Goal: Task Accomplishment & Management: Manage account settings

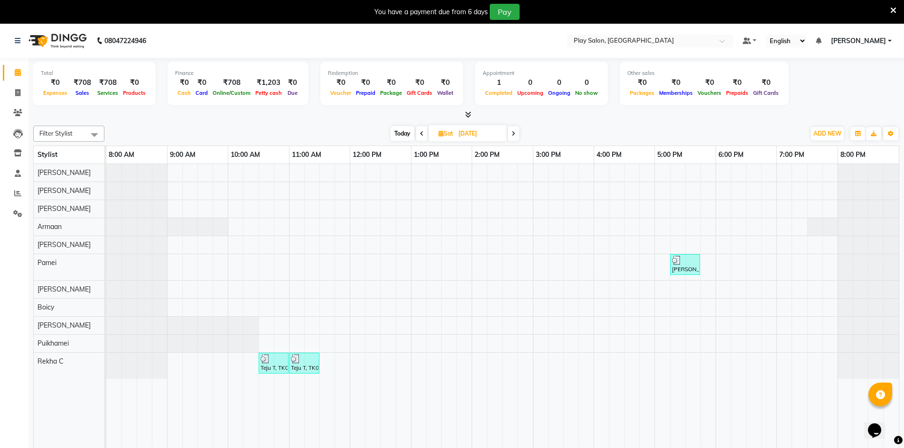
click at [459, 121] on div "Total ₹0 Expenses ₹708 Sales ₹708 Services ₹0 Products Finance ₹0 Cash ₹0 Card …" at bounding box center [465, 261] width 875 height 407
click at [454, 135] on span "Sat" at bounding box center [445, 133] width 19 height 7
select select "8"
select select "2025"
click at [419, 270] on div "1" at bounding box center [415, 269] width 15 height 15
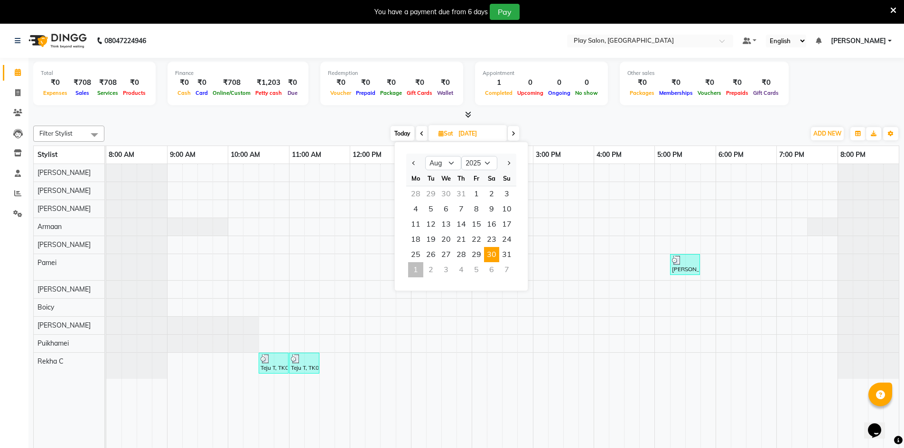
type input "[DATE]"
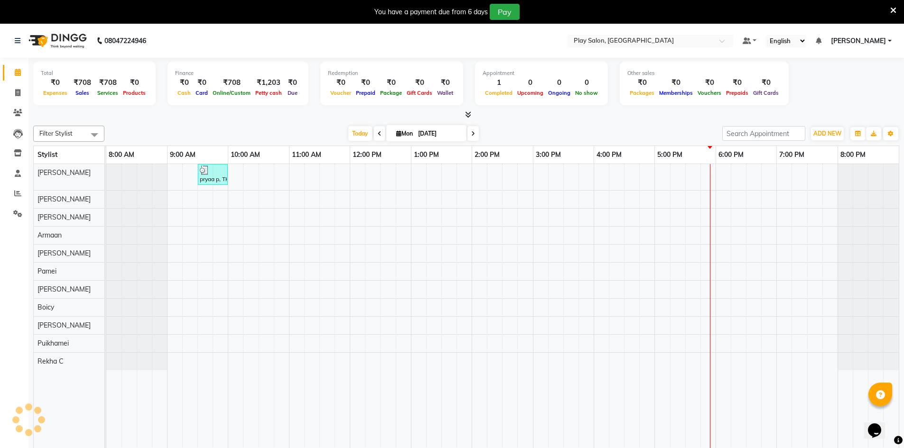
click at [447, 199] on div "pryaa p, TK01, 09:30 AM-10:00 AM, Wash & Blow Dry - Hair Wash" at bounding box center [502, 313] width 792 height 298
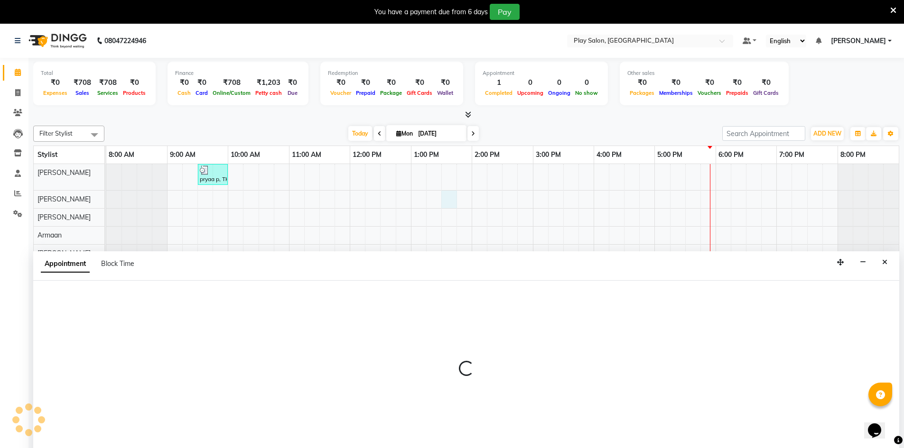
scroll to position [24, 0]
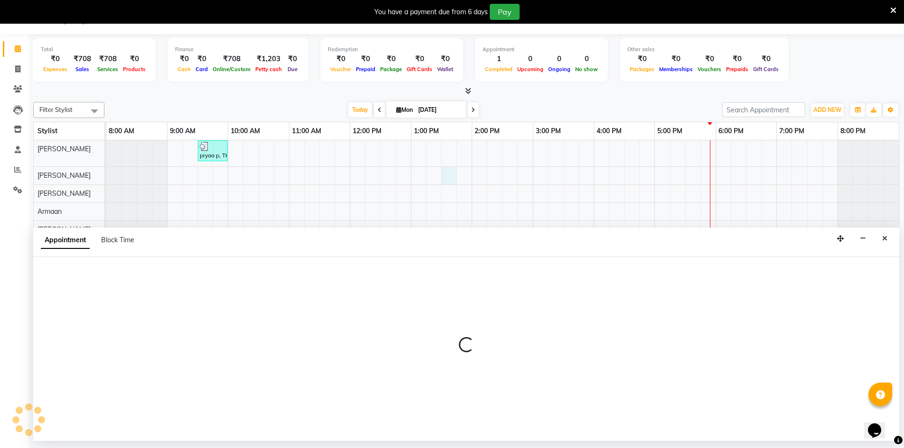
select select "88575"
select select "tentative"
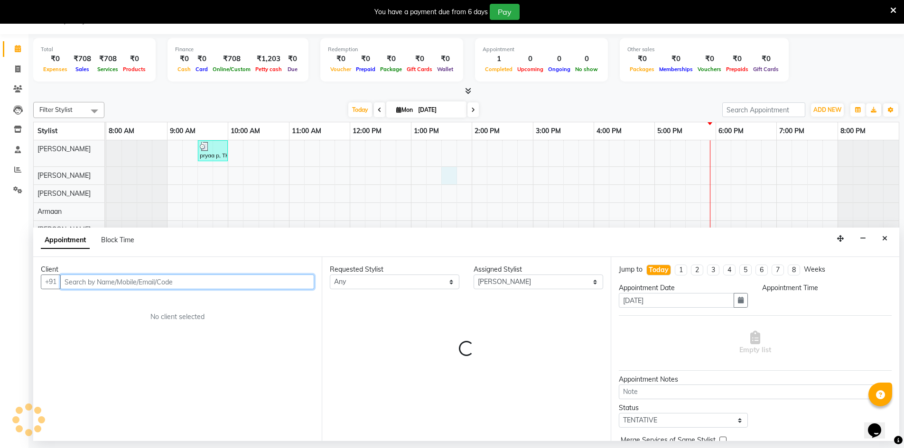
select select "810"
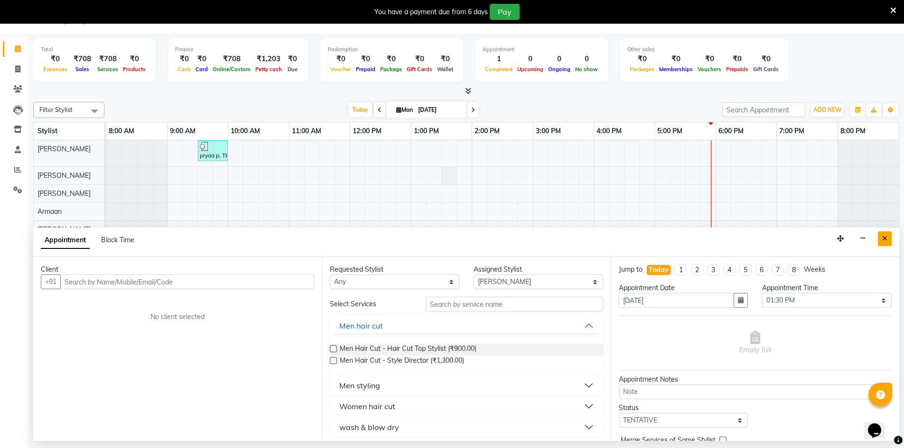
click at [886, 235] on icon "Close" at bounding box center [884, 238] width 5 height 7
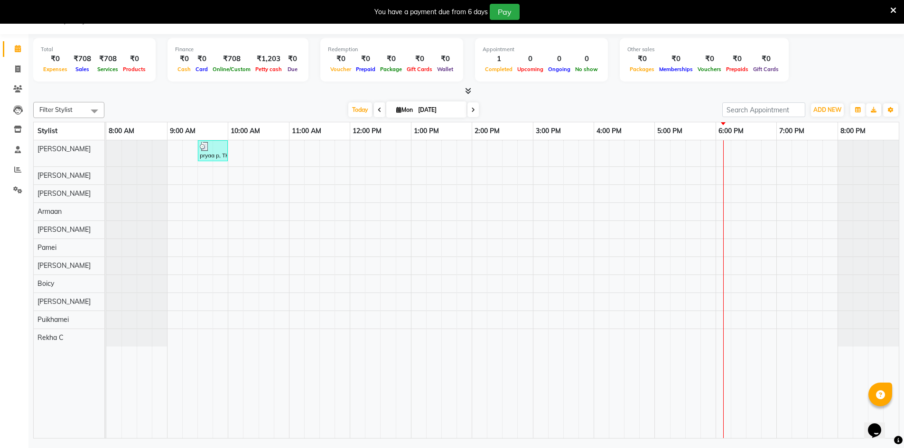
click at [892, 248] on div at bounding box center [867, 248] width 61 height 18
click at [474, 109] on span at bounding box center [472, 109] width 11 height 15
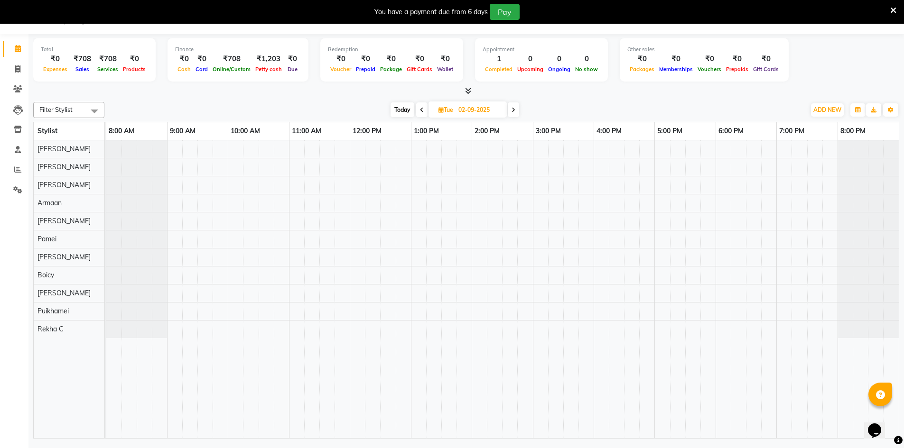
click at [417, 109] on span at bounding box center [421, 109] width 11 height 15
type input "[DATE]"
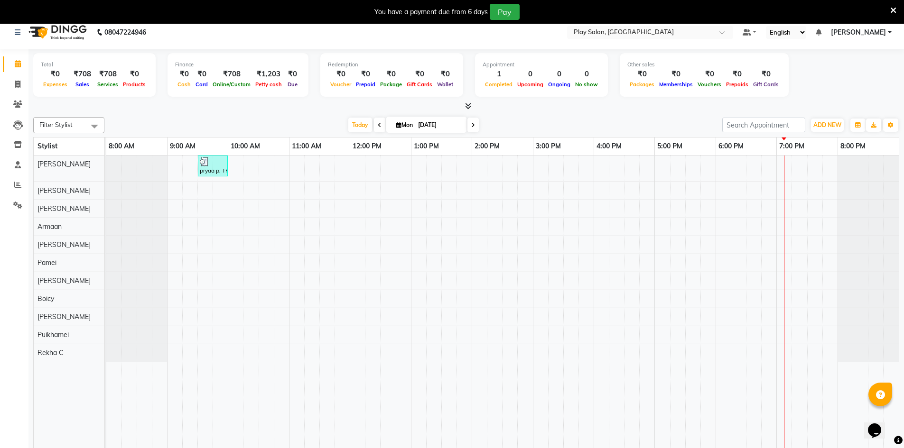
scroll to position [0, 0]
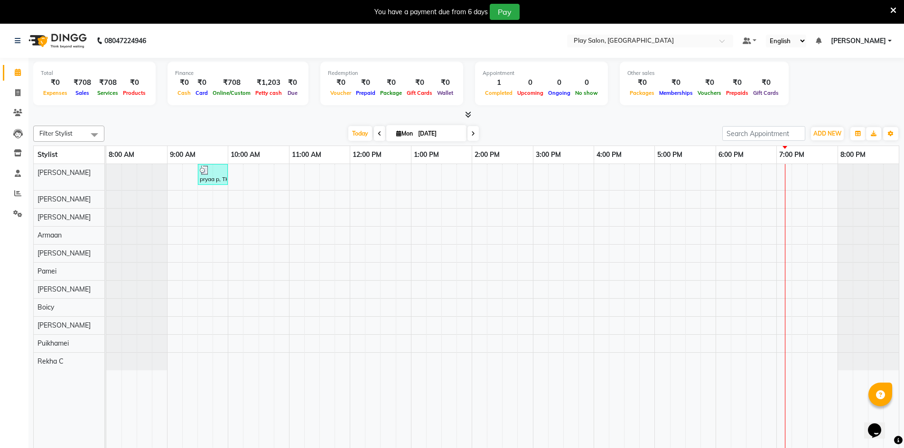
click at [635, 343] on div "pryaa p, TK01, 09:30 AM-10:00 AM, Wash & Blow Dry - Hair Wash" at bounding box center [502, 313] width 792 height 298
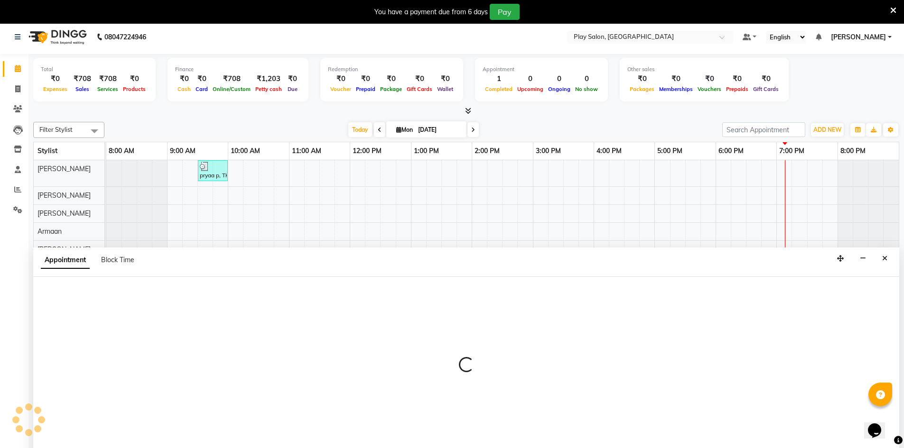
scroll to position [24, 0]
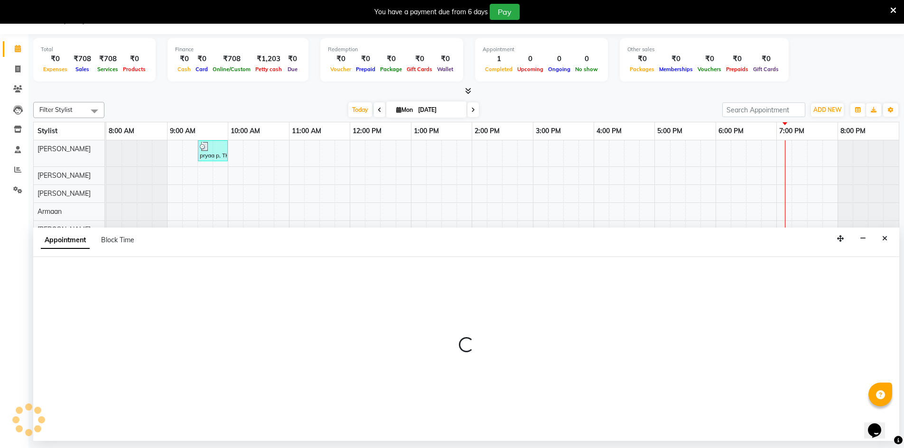
select select "88578"
select select "990"
select select "tentative"
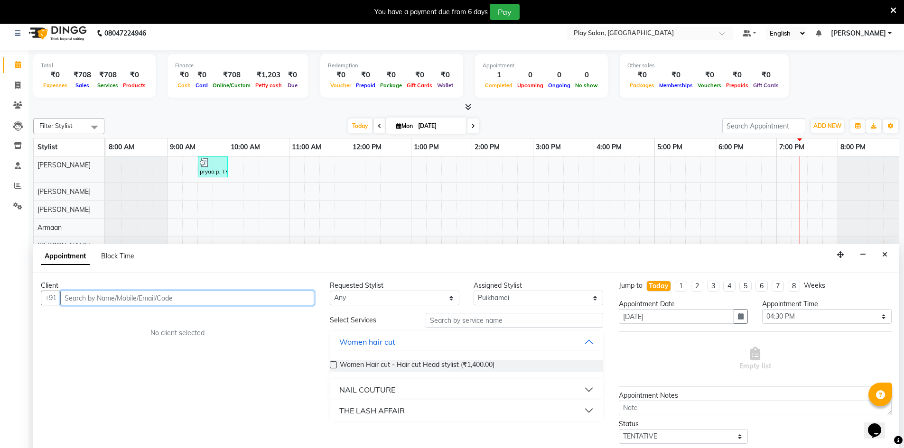
scroll to position [0, 0]
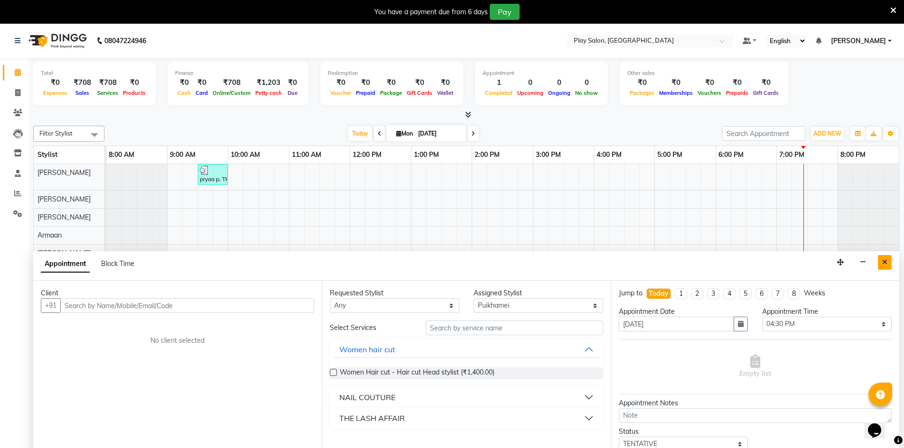
click at [888, 259] on button "Close" at bounding box center [885, 262] width 14 height 15
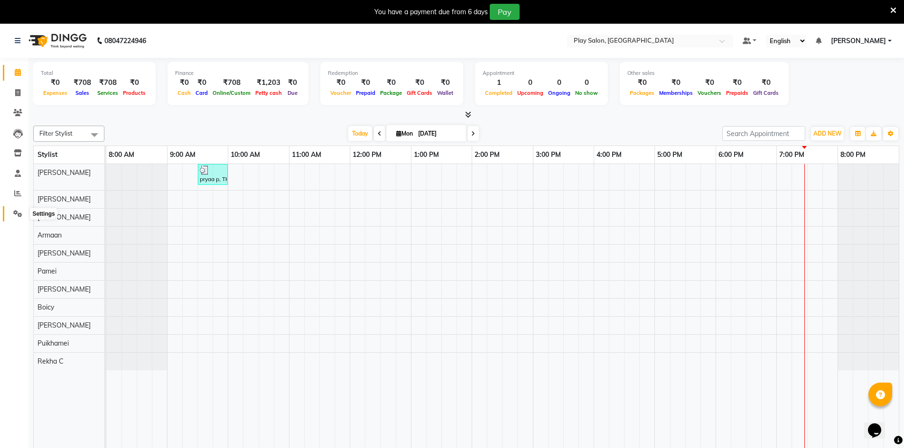
click at [13, 213] on span at bounding box center [17, 214] width 17 height 11
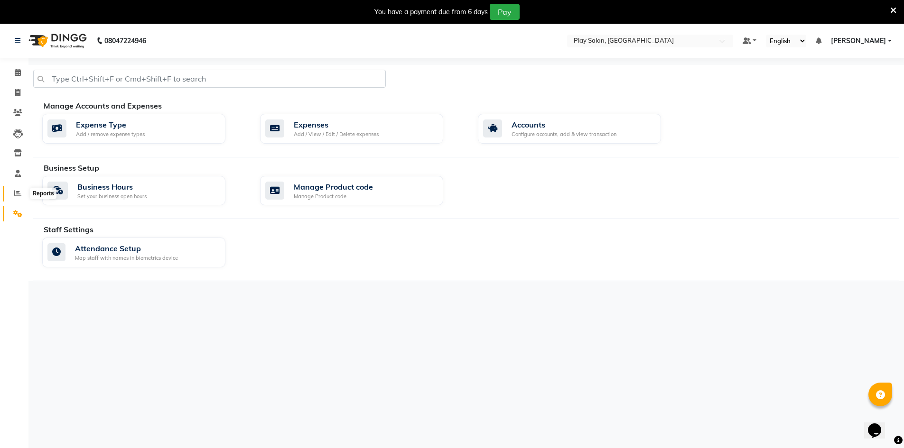
click at [17, 191] on icon at bounding box center [17, 193] width 7 height 7
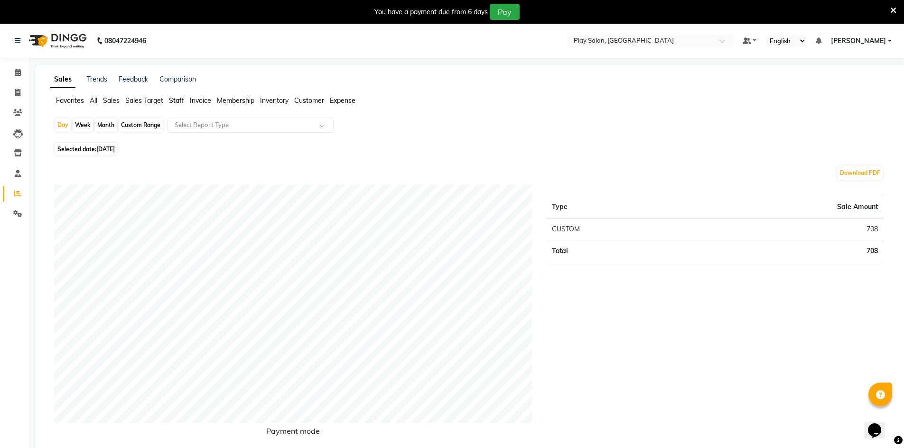
click at [178, 102] on span "Staff" at bounding box center [176, 100] width 15 height 9
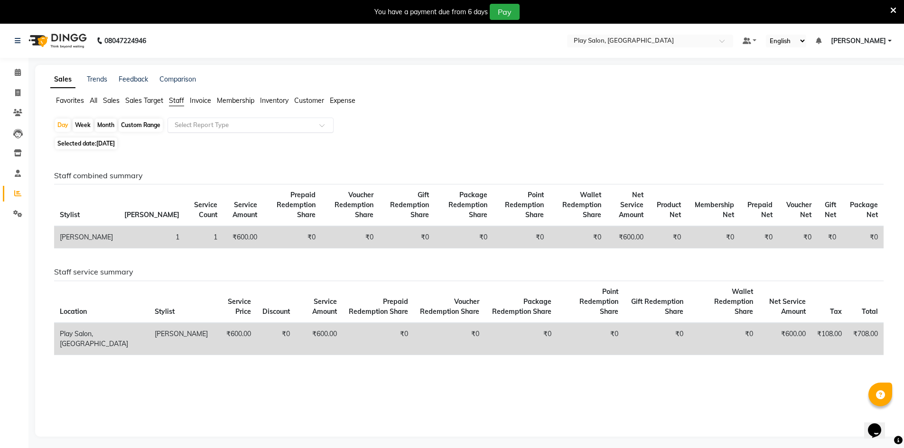
click at [196, 127] on input "text" at bounding box center [241, 125] width 137 height 9
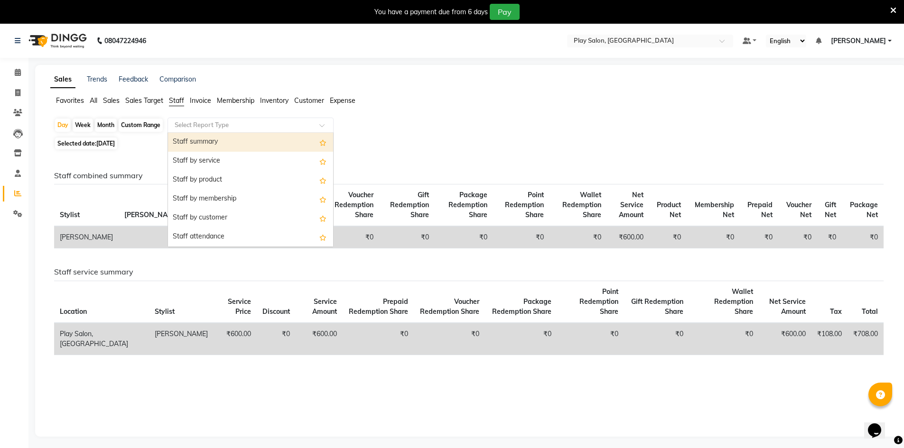
click at [194, 142] on div "Staff summary" at bounding box center [250, 142] width 165 height 19
select select "filtered_report"
select select "csv"
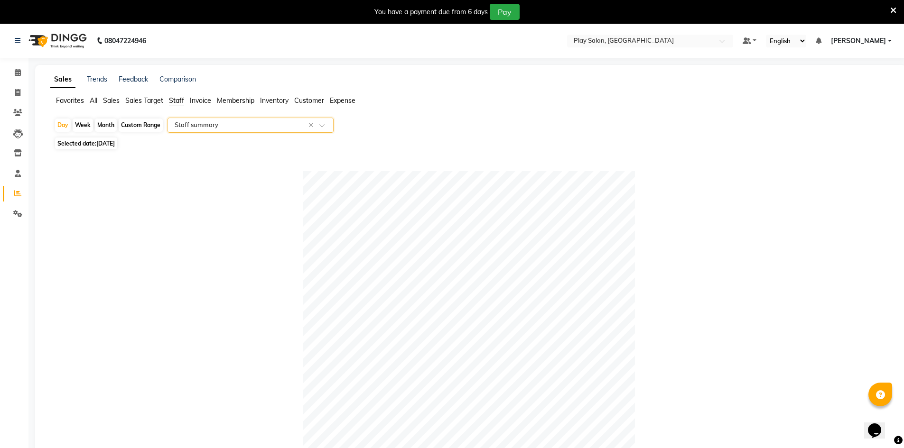
click at [175, 124] on input "text" at bounding box center [241, 125] width 137 height 9
drag, startPoint x: 98, startPoint y: 105, endPoint x: 108, endPoint y: 110, distance: 11.0
click at [100, 105] on ul "Favorites All Sales Sales Target Staff Invoice Membership Inventory Customer Ex…" at bounding box center [470, 101] width 841 height 10
click at [112, 95] on div "Sales Trends Feedback Comparison Favorites All Sales Sales Target Staff Invoice…" at bounding box center [470, 369] width 871 height 608
click at [108, 98] on span "Sales" at bounding box center [111, 100] width 17 height 9
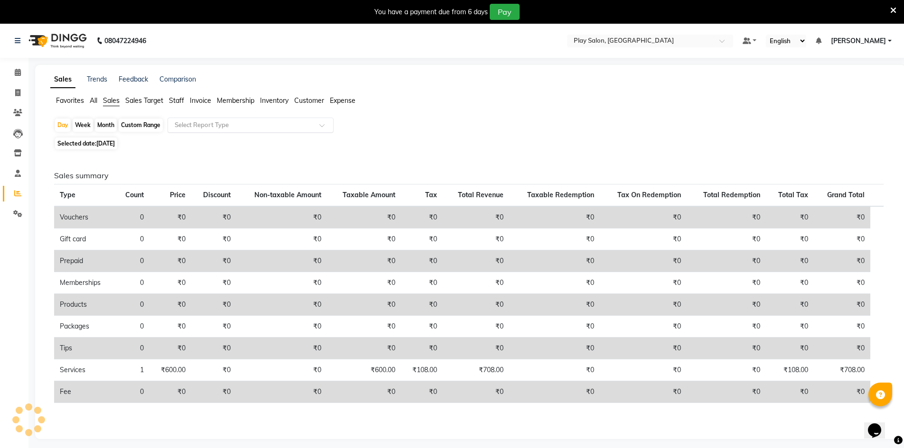
click at [202, 126] on input "text" at bounding box center [241, 125] width 137 height 9
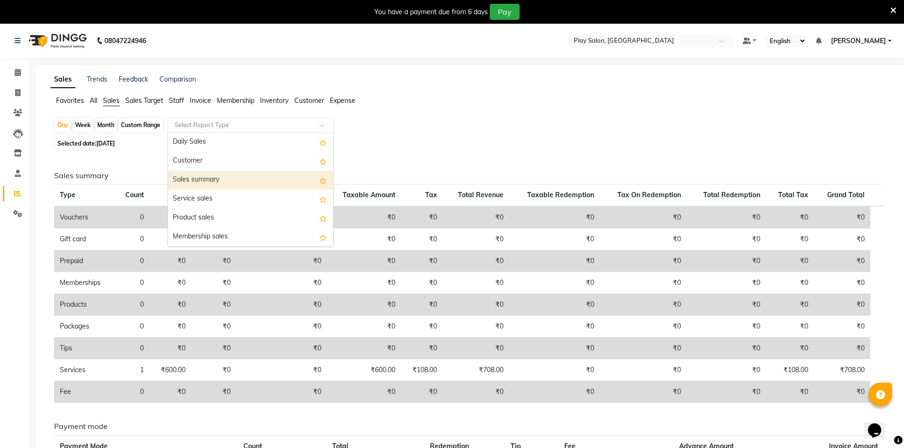
click at [205, 180] on div "Sales summary" at bounding box center [250, 180] width 165 height 19
select select "filtered_report"
select select "csv"
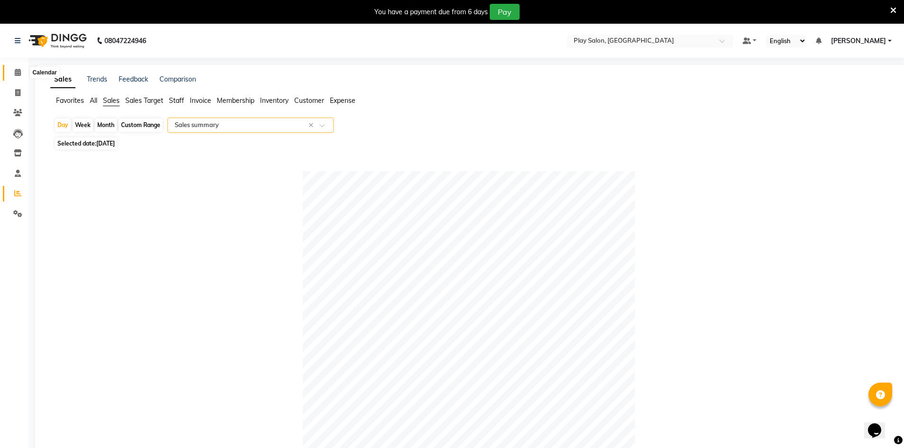
click at [18, 74] on icon at bounding box center [18, 72] width 6 height 7
